Goal: Task Accomplishment & Management: Use online tool/utility

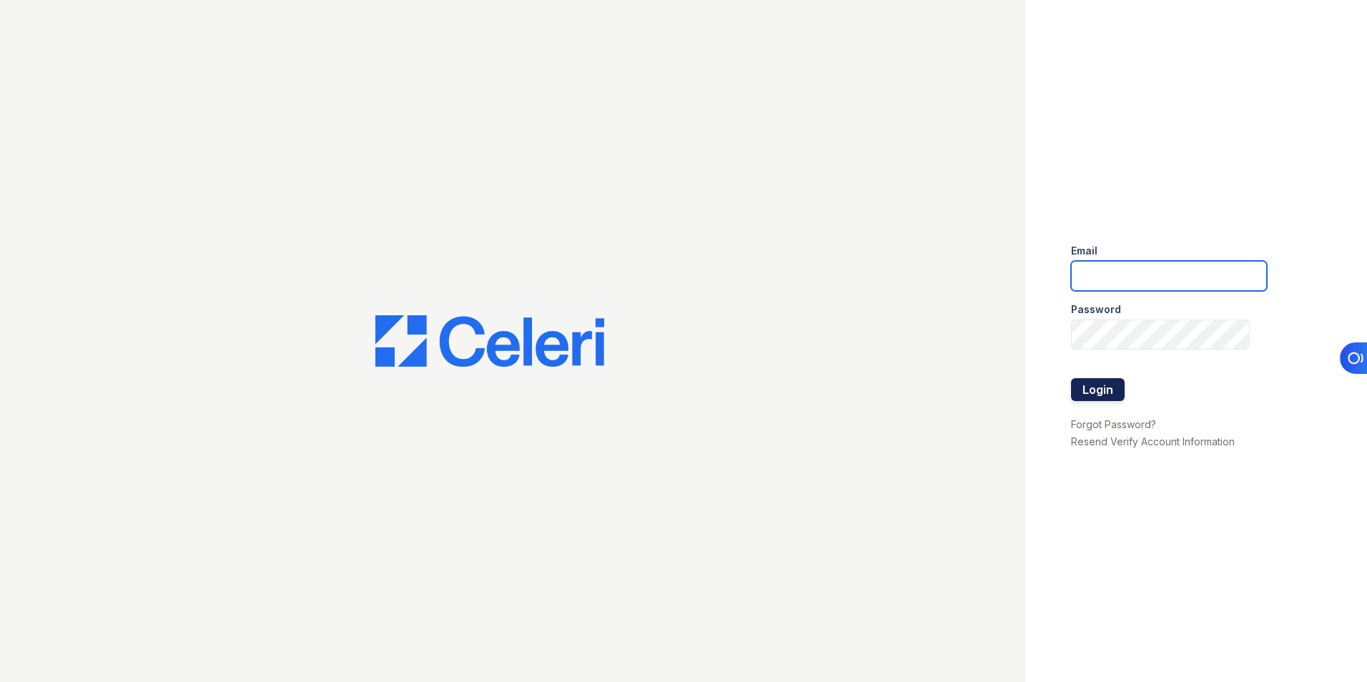
type input "[EMAIL_ADDRESS][DOMAIN_NAME]"
click at [1082, 396] on button "Login" at bounding box center [1098, 389] width 54 height 23
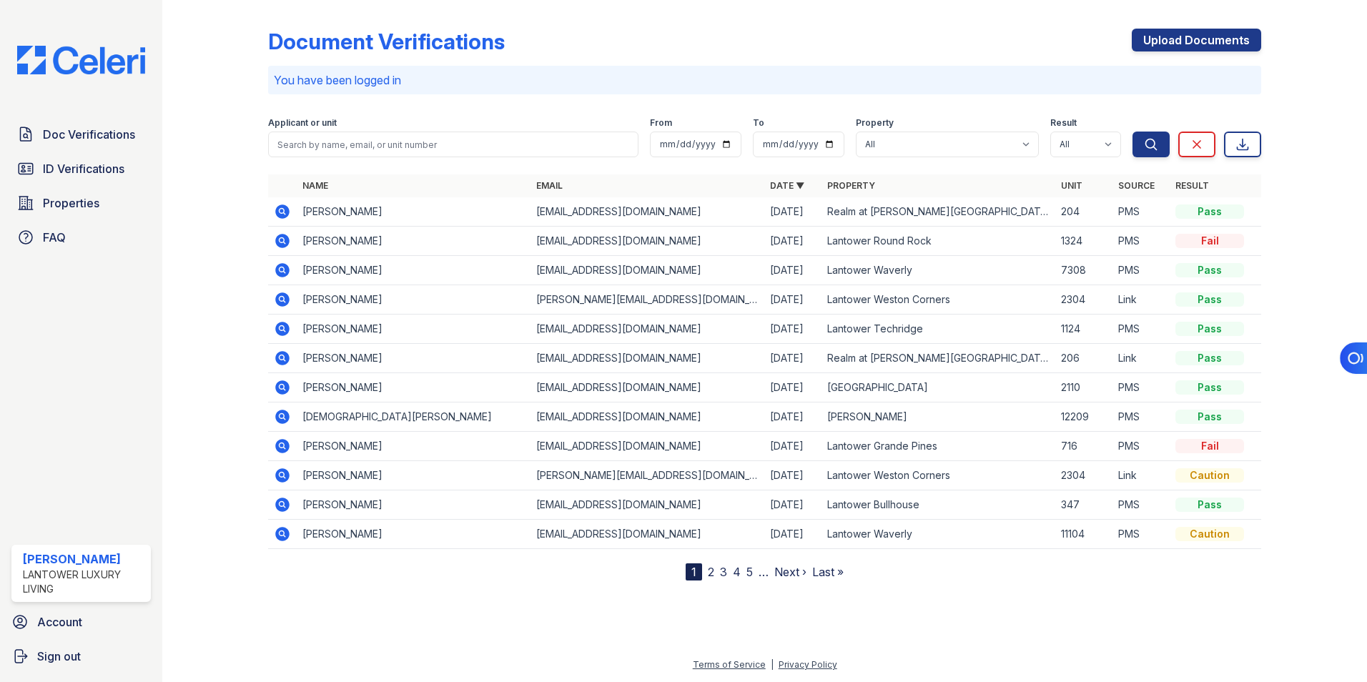
drag, startPoint x: 95, startPoint y: 171, endPoint x: 197, endPoint y: 186, distance: 102.6
click at [95, 171] on span "ID Verifications" at bounding box center [83, 168] width 81 height 17
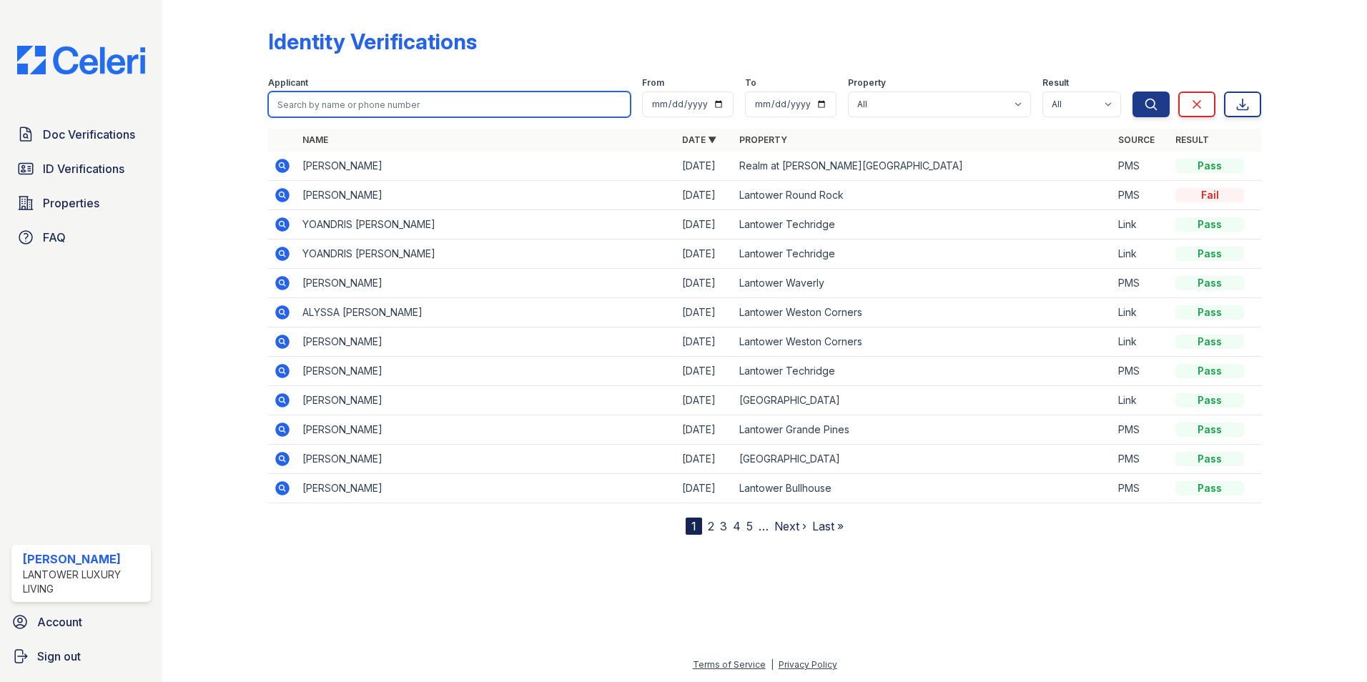
click at [379, 109] on input "search" at bounding box center [449, 105] width 362 height 26
type input "nilam"
click at [1132, 92] on button "Search" at bounding box center [1150, 105] width 37 height 26
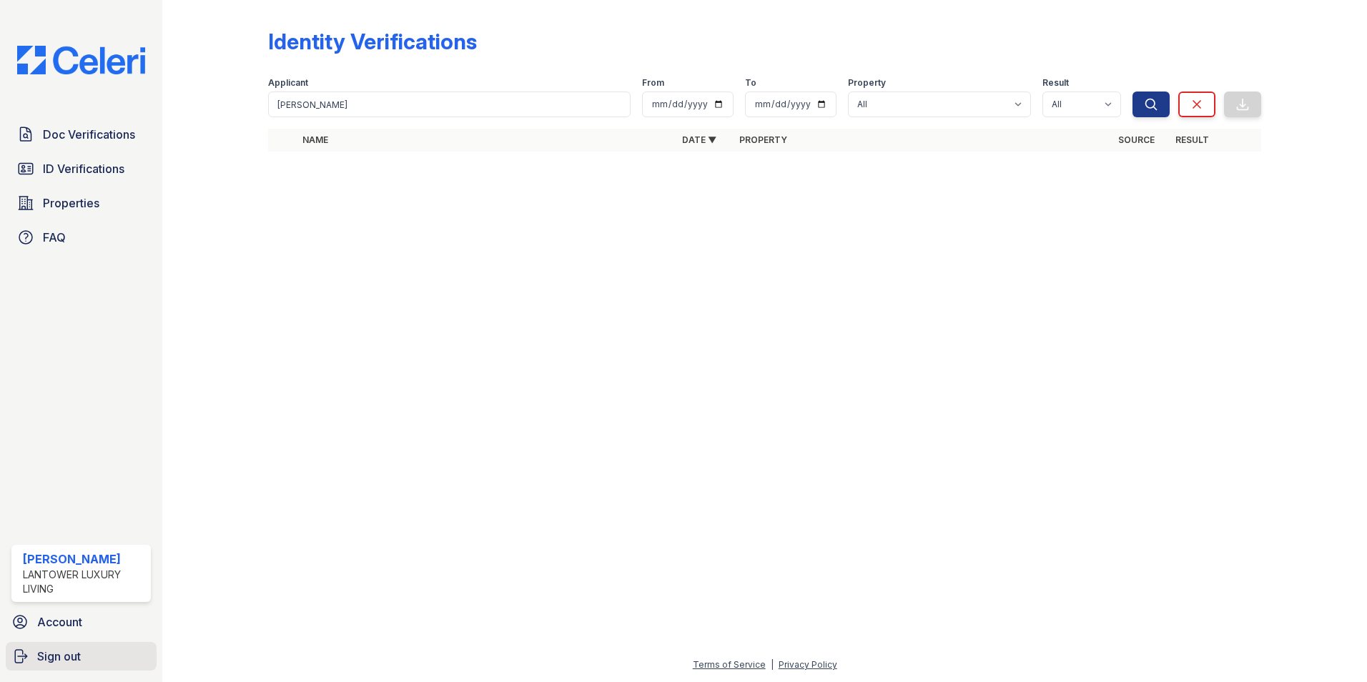
click at [85, 651] on link "Sign out" at bounding box center [81, 656] width 151 height 29
